Goal: Information Seeking & Learning: Understand process/instructions

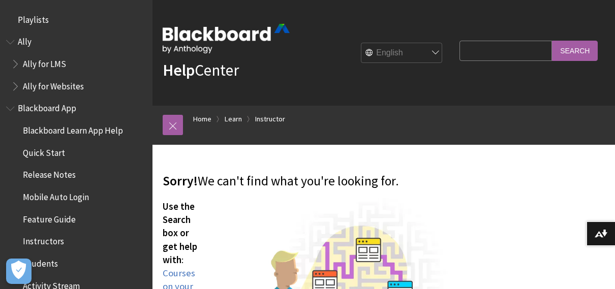
scroll to position [68, 0]
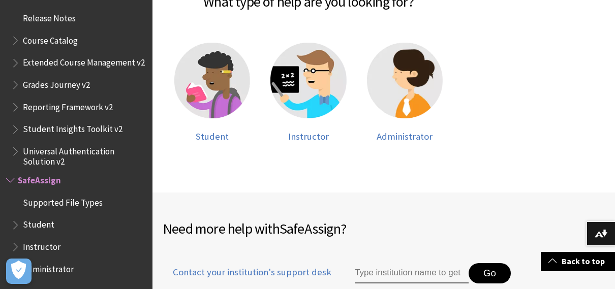
scroll to position [237, 0]
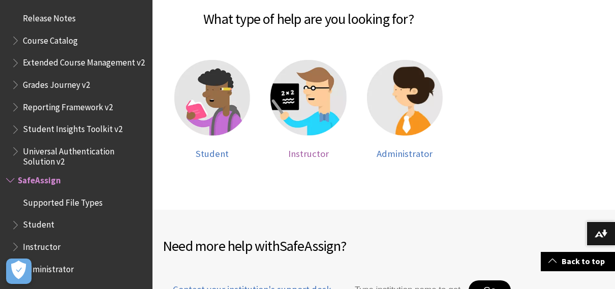
click at [316, 155] on span "Instructor" at bounding box center [308, 154] width 41 height 12
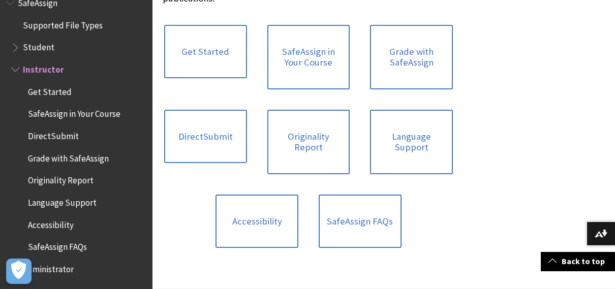
scroll to position [293, 0]
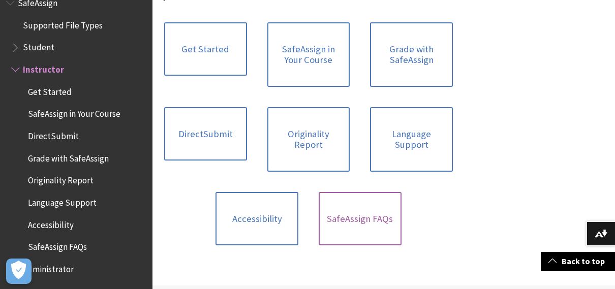
click at [345, 208] on link "SafeAssign FAQs" at bounding box center [360, 219] width 83 height 54
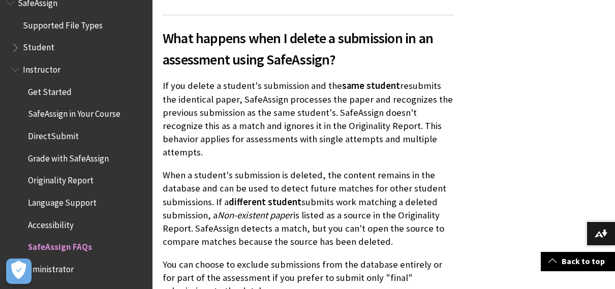
scroll to position [1414, 0]
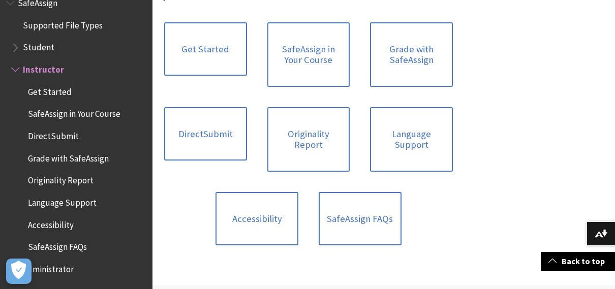
scroll to position [259, 0]
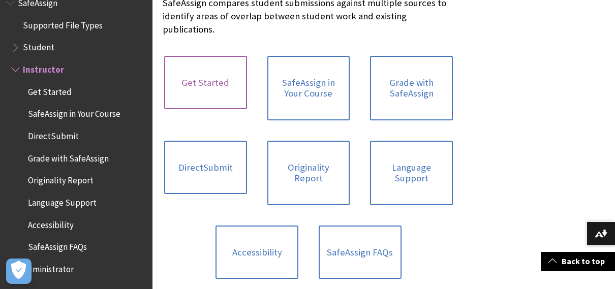
click at [206, 71] on link "Get Started" at bounding box center [205, 83] width 83 height 54
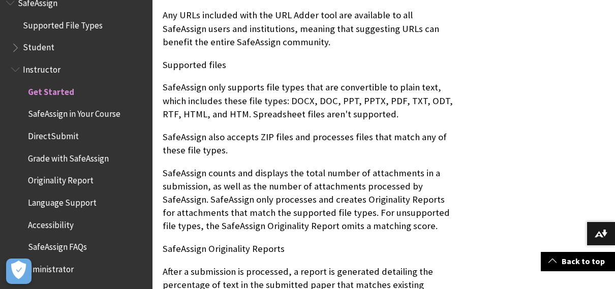
scroll to position [1237, 0]
